Goal: Transaction & Acquisition: Purchase product/service

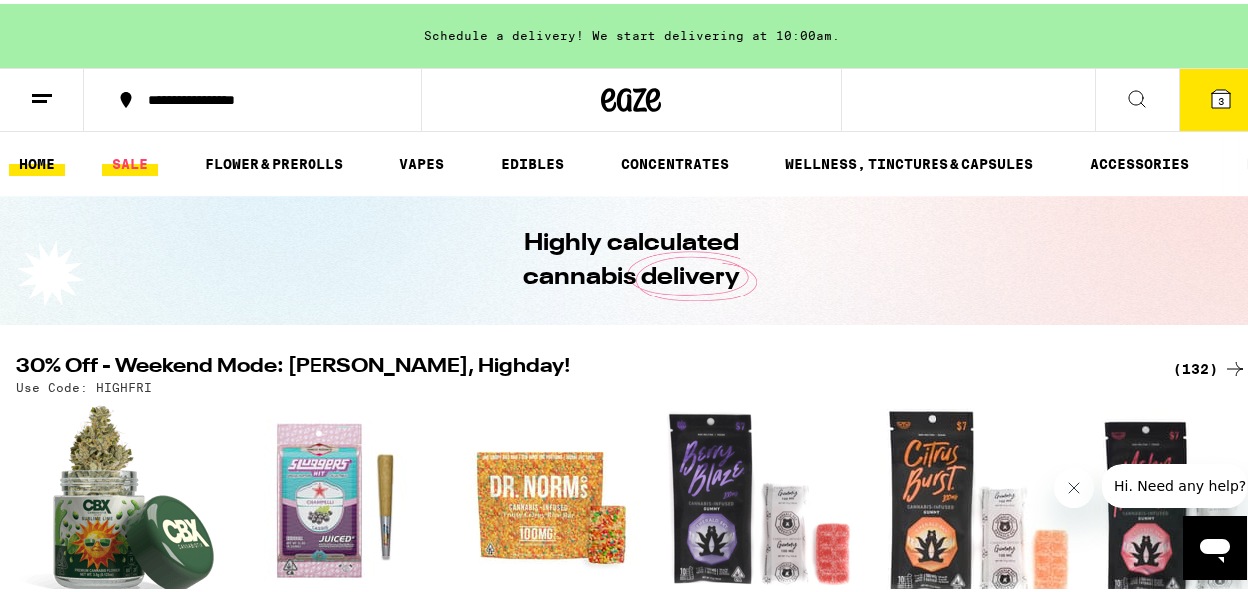
click at [133, 161] on link "SALE" at bounding box center [130, 160] width 56 height 24
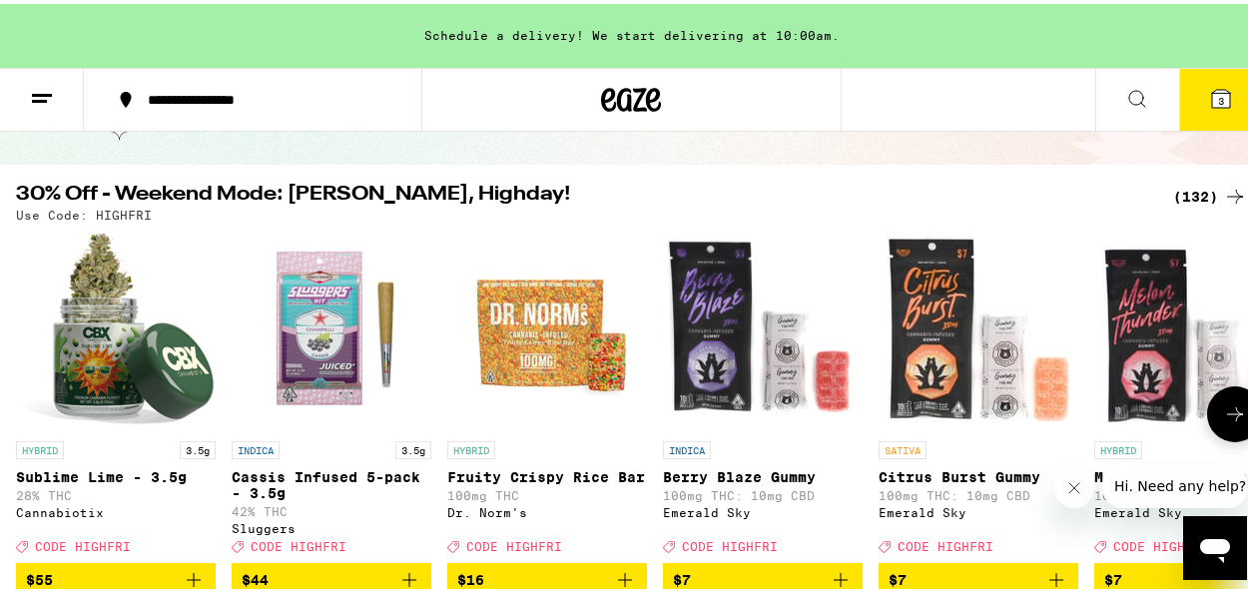
scroll to position [154, 0]
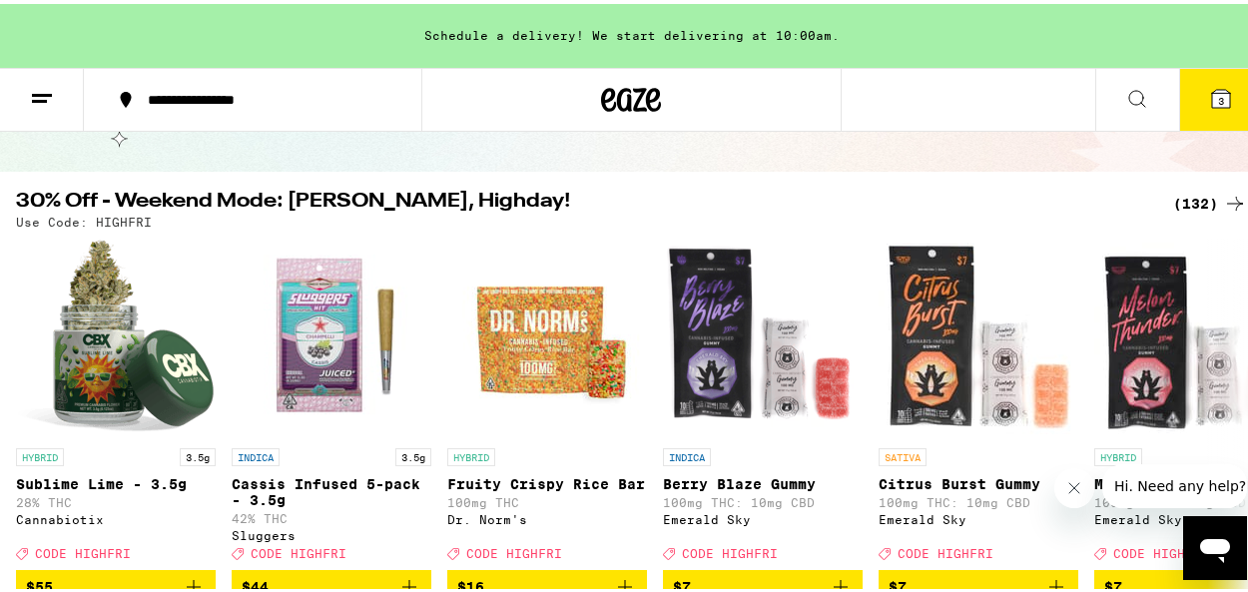
click at [1173, 195] on div "(132)" at bounding box center [1210, 200] width 74 height 24
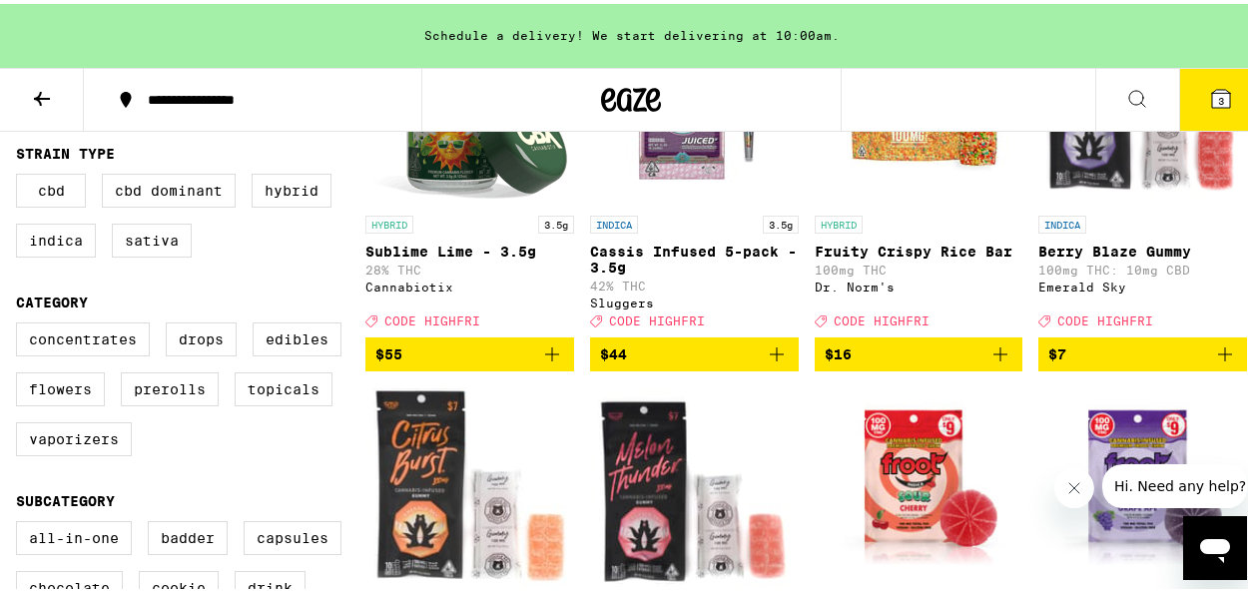
scroll to position [351, 0]
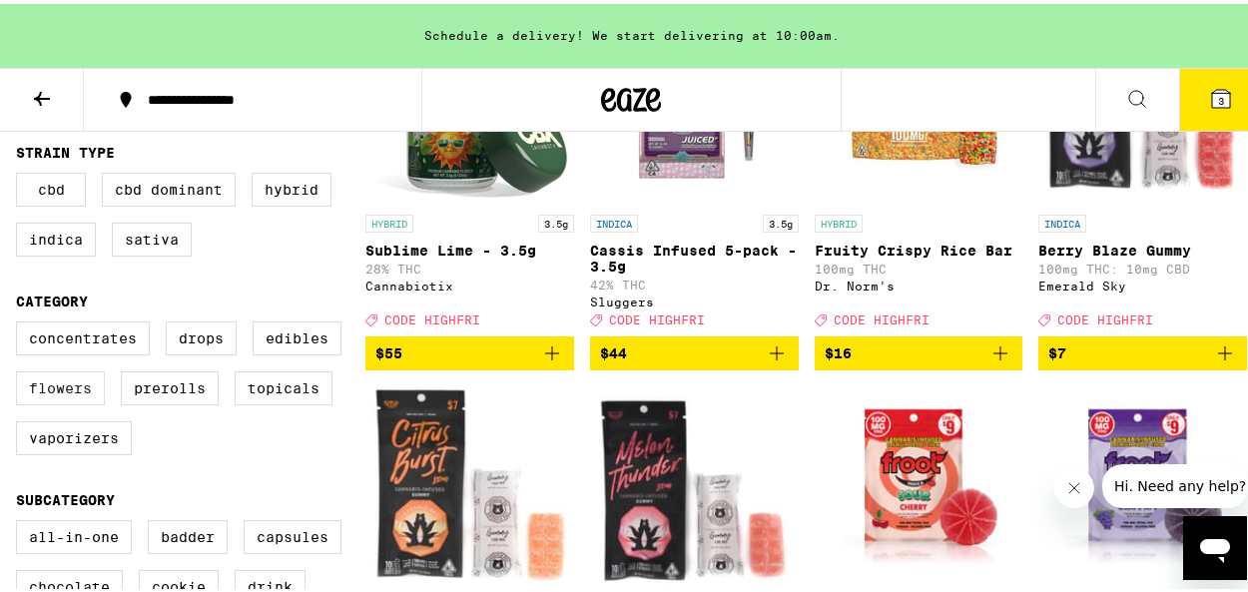
click at [51, 401] on label "Flowers" at bounding box center [60, 384] width 89 height 34
click at [21, 321] on input "Flowers" at bounding box center [20, 320] width 1 height 1
checkbox input "true"
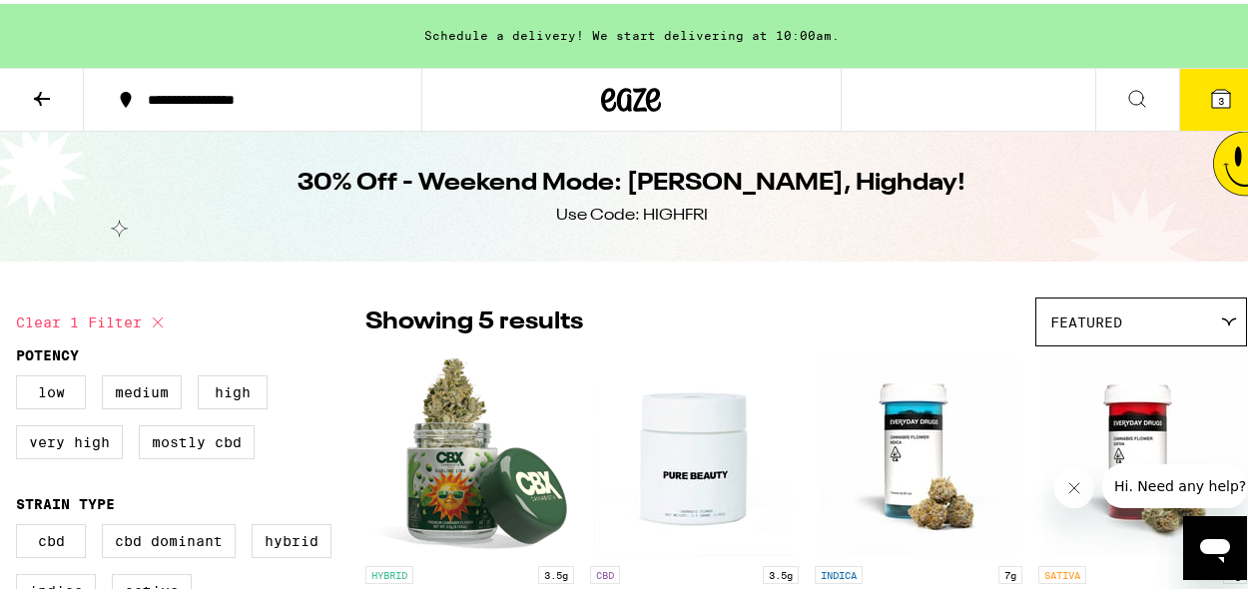
click at [28, 97] on button at bounding box center [42, 96] width 84 height 63
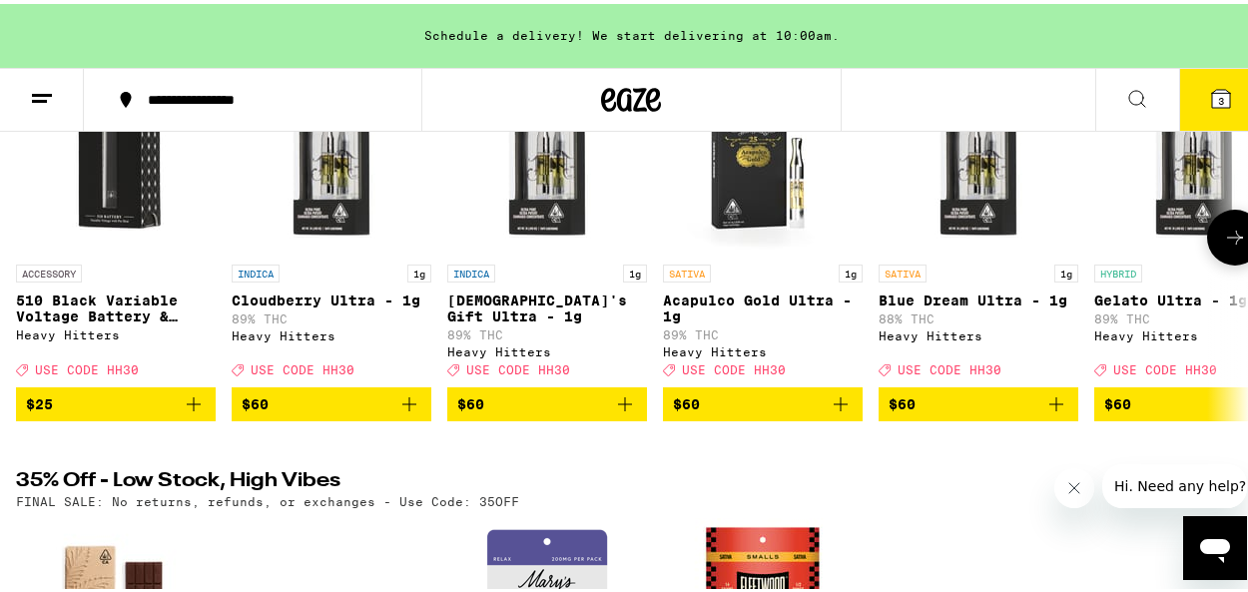
scroll to position [801, 0]
